Goal: Task Accomplishment & Management: Use online tool/utility

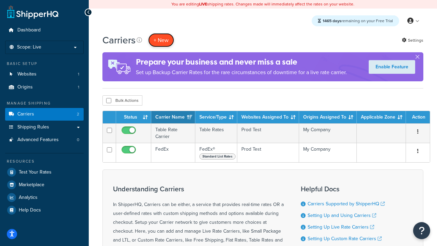
click at [161, 40] on button "+ New" at bounding box center [161, 40] width 26 height 14
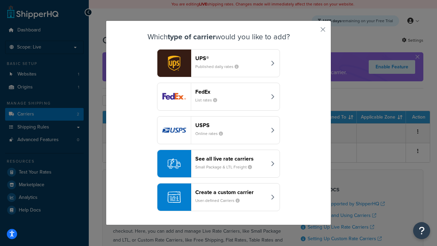
click at [219, 97] on div "FedEx List rates" at bounding box center [230, 96] width 71 height 16
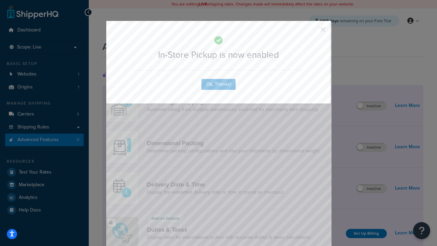
scroll to position [222, 0]
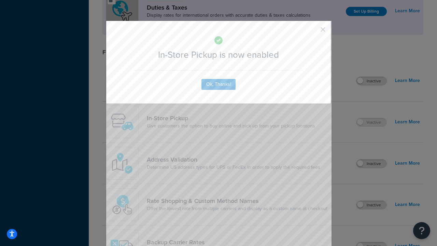
click at [313, 32] on button "button" at bounding box center [313, 32] width 2 height 2
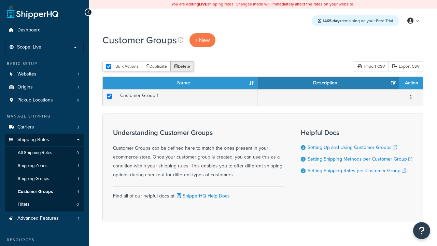
click at [182, 67] on button "Delete" at bounding box center [182, 66] width 24 height 10
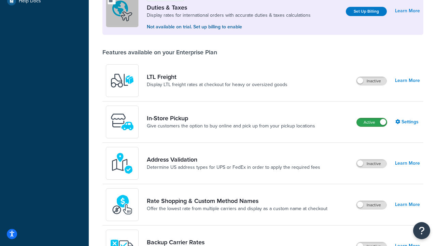
scroll to position [209, 0]
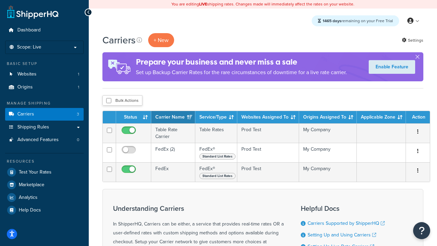
click at [109, 101] on input "checkbox" at bounding box center [108, 100] width 5 height 5
checkbox input "true"
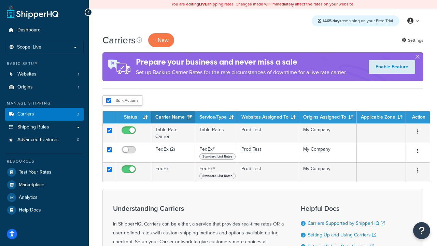
click at [0, 0] on button "Delete" at bounding box center [0, 0] width 0 height 0
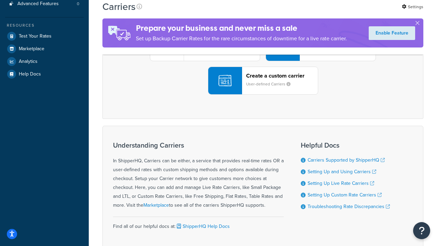
click at [263, 95] on div "UPS® Published daily rates FedEx List rates USPS Online rates See all live rate…" at bounding box center [263, 47] width 307 height 95
click at [263, 89] on div "Create a custom carrier User-defined Carriers" at bounding box center [282, 80] width 72 height 16
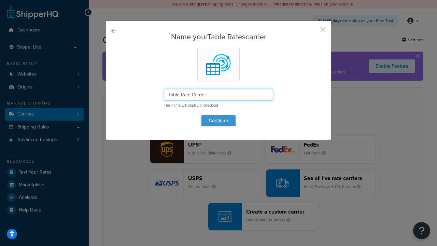
type input "Table Rate Carrier"
click at [219, 120] on button "Continue" at bounding box center [219, 120] width 34 height 11
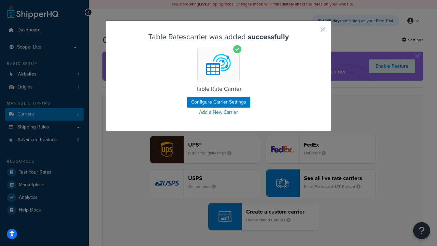
click at [313, 32] on button "button" at bounding box center [313, 32] width 2 height 2
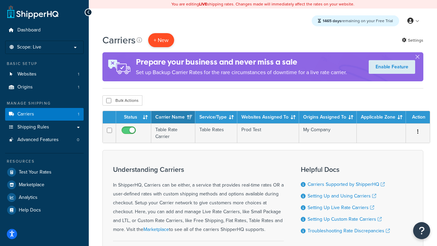
click at [161, 40] on button "+ New" at bounding box center [161, 40] width 26 height 14
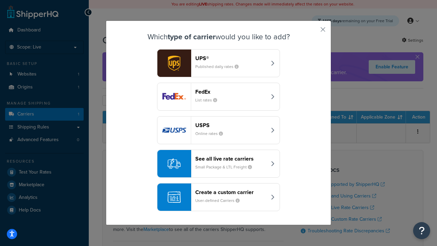
click at [231, 92] on header "FedEx" at bounding box center [230, 91] width 71 height 6
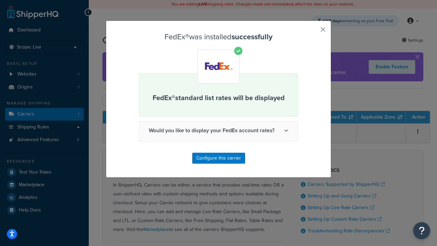
click at [313, 32] on button "button" at bounding box center [313, 32] width 2 height 2
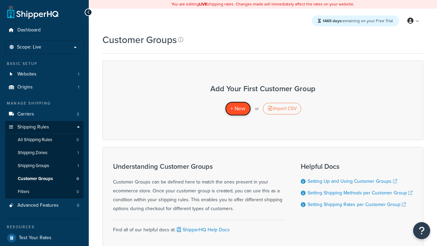
click at [238, 109] on span "+ New" at bounding box center [238, 109] width 15 height 8
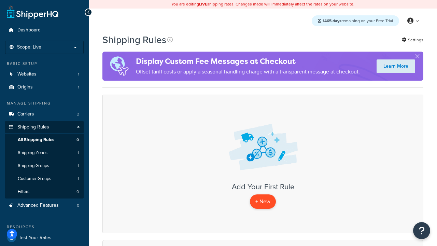
click at [263, 202] on p "+ New" at bounding box center [263, 201] width 26 height 14
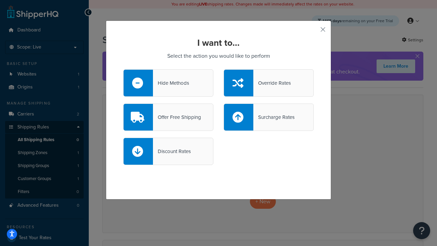
click at [168, 83] on div "Hide Methods" at bounding box center [171, 83] width 36 height 10
click at [0, 0] on input "Hide Methods" at bounding box center [0, 0] width 0 height 0
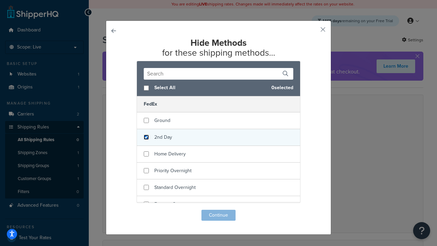
click at [146, 137] on input "checkbox" at bounding box center [146, 137] width 5 height 5
checkbox input "true"
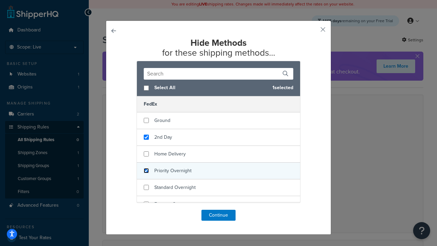
click at [146, 171] on input "checkbox" at bounding box center [146, 170] width 5 height 5
checkbox input "true"
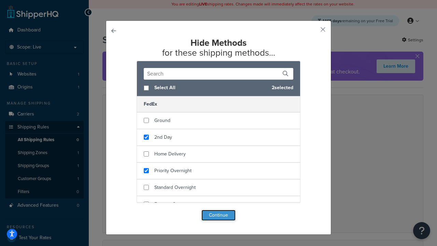
click at [219, 216] on button "Continue" at bounding box center [219, 215] width 34 height 11
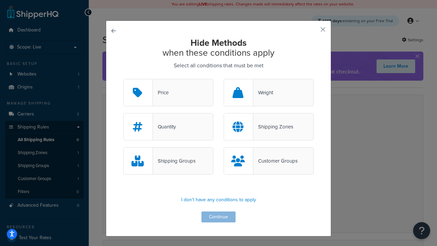
click at [269, 161] on div "Customer Groups" at bounding box center [275, 161] width 44 height 10
click at [0, 0] on input "Customer Groups" at bounding box center [0, 0] width 0 height 0
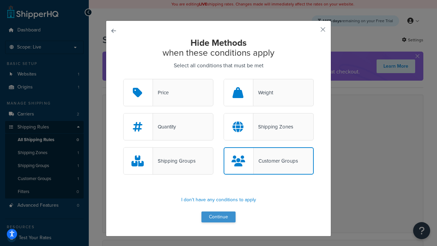
click at [219, 217] on button "Continue" at bounding box center [219, 216] width 34 height 11
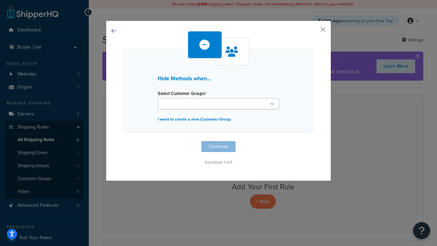
click at [219, 103] on ul at bounding box center [219, 103] width 122 height 11
